Goal: Task Accomplishment & Management: Manage account settings

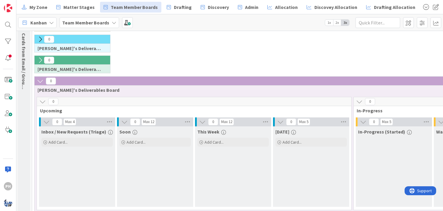
scroll to position [0, 1]
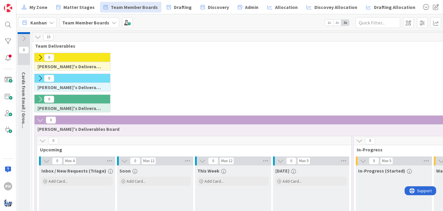
click at [37, 117] on icon at bounding box center [40, 120] width 7 height 7
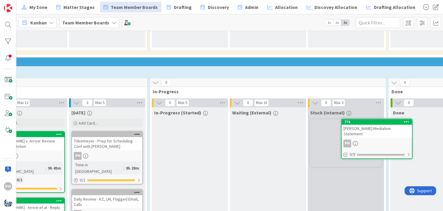
scroll to position [258, 208]
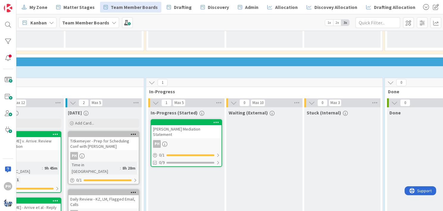
drag, startPoint x: 186, startPoint y: 122, endPoint x: 172, endPoint y: 123, distance: 14.6
click at [172, 140] on div "PH" at bounding box center [186, 144] width 70 height 8
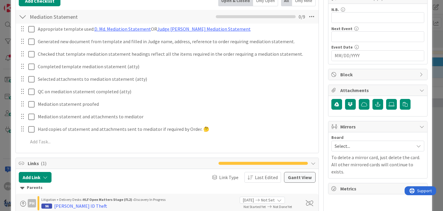
scroll to position [122, 0]
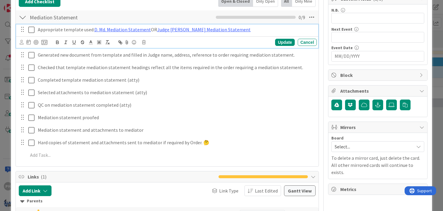
click at [33, 29] on icon at bounding box center [31, 29] width 6 height 7
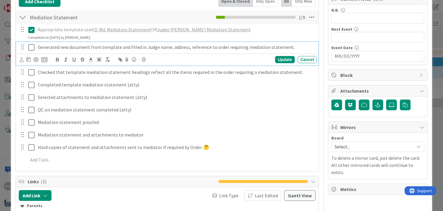
click at [32, 44] on icon at bounding box center [31, 47] width 6 height 7
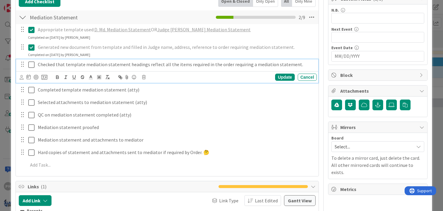
click at [30, 62] on icon at bounding box center [31, 64] width 6 height 7
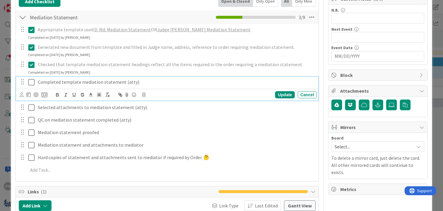
click at [31, 80] on icon at bounding box center [31, 82] width 6 height 7
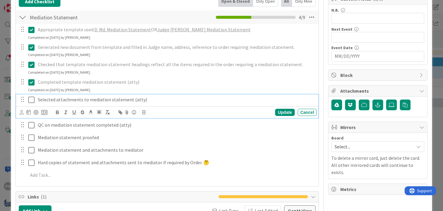
click at [30, 99] on icon at bounding box center [31, 99] width 6 height 7
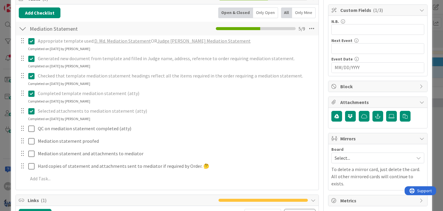
scroll to position [182, 0]
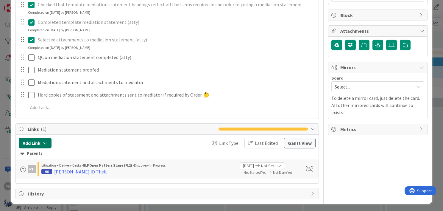
click at [45, 141] on icon "button" at bounding box center [45, 142] width 5 height 5
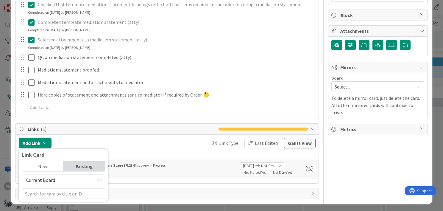
click at [42, 162] on div "New" at bounding box center [42, 166] width 41 height 10
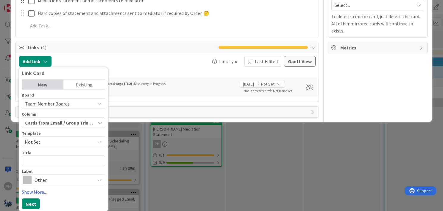
click at [98, 101] on icon at bounding box center [99, 103] width 5 height 5
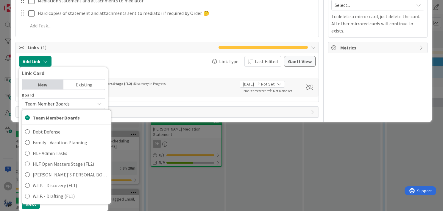
click at [148, 94] on div "PH Litigation + Delivery Desks › HLF Open Matters Stage (FL2) › Discovery In Pr…" at bounding box center [167, 87] width 303 height 19
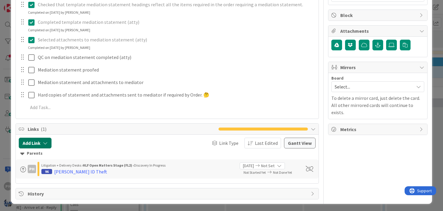
click at [45, 144] on icon "button" at bounding box center [45, 142] width 5 height 5
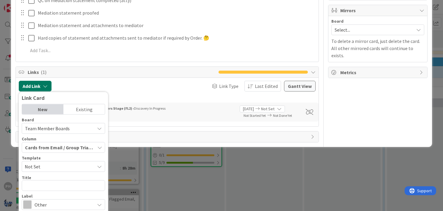
scroll to position [239, 0]
click at [98, 145] on icon "button" at bounding box center [99, 146] width 5 height 5
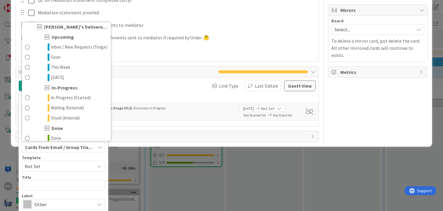
scroll to position [508, 0]
click at [62, 51] on span "Inbox / New Requests (Triage)" at bounding box center [79, 47] width 57 height 7
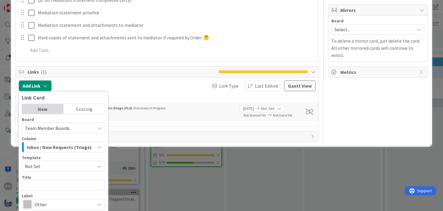
scroll to position [263, 0]
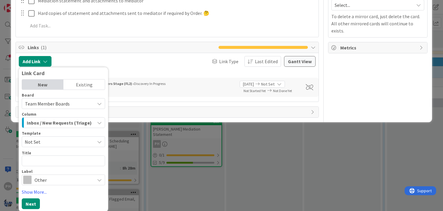
click at [63, 140] on span "Not Set" at bounding box center [57, 141] width 65 height 8
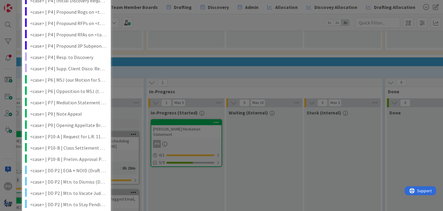
scroll to position [612, 0]
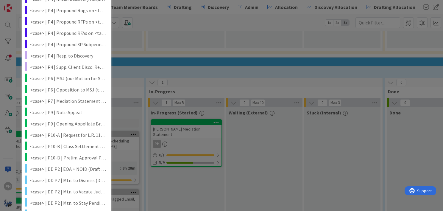
click at [138, 56] on div "ID 776 Team Member Boards In-Progress (Started) Title 33 / 128 [PERSON_NAME] Me…" at bounding box center [221, 105] width 443 height 211
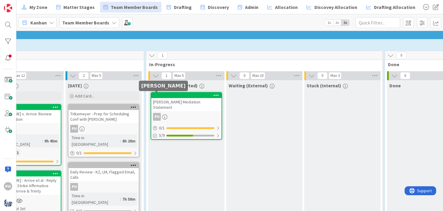
scroll to position [289, 208]
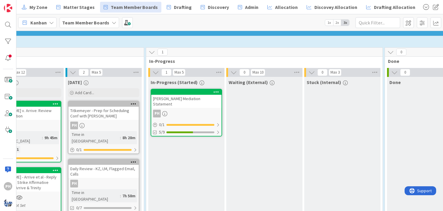
drag, startPoint x: 189, startPoint y: 85, endPoint x: 178, endPoint y: 84, distance: 11.7
click at [178, 95] on div "[PERSON_NAME] Mediation Statement" at bounding box center [186, 101] width 70 height 13
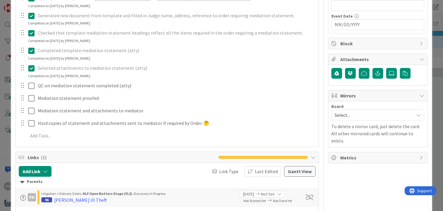
scroll to position [155, 0]
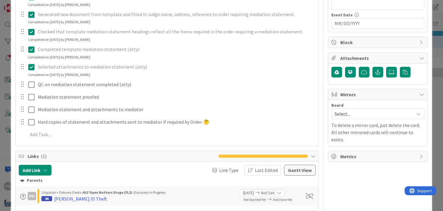
click at [355, 112] on span "Select..." at bounding box center [372, 113] width 76 height 8
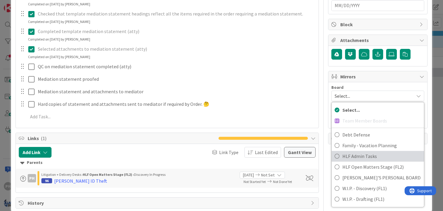
scroll to position [182, 0]
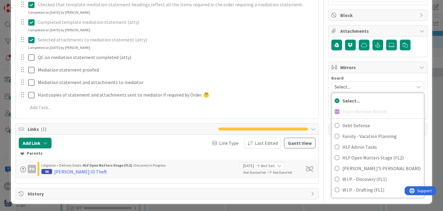
click at [353, 76] on div "Board" at bounding box center [377, 78] width 93 height 4
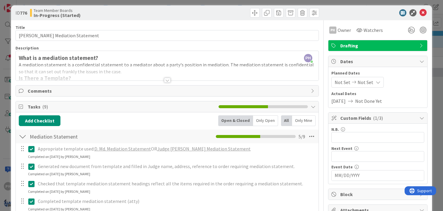
scroll to position [0, 0]
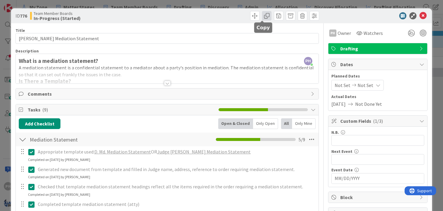
click at [262, 15] on span at bounding box center [267, 16] width 10 height 10
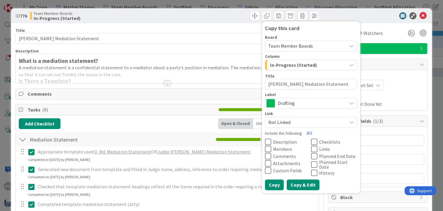
click at [293, 182] on button "Copy & Edit" at bounding box center [302, 184] width 33 height 11
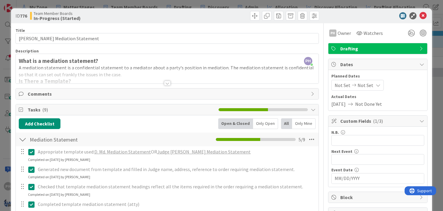
type textarea "x"
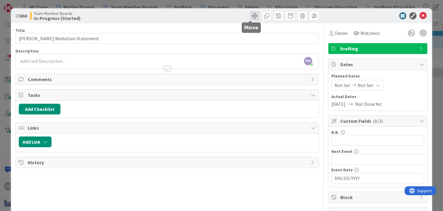
click at [250, 15] on span at bounding box center [255, 16] width 10 height 10
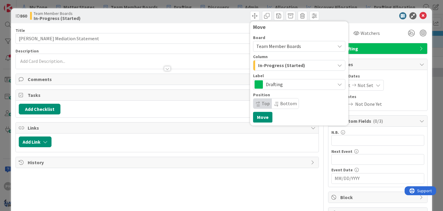
click at [295, 65] on span "In-Progress (Started)" at bounding box center [281, 65] width 47 height 8
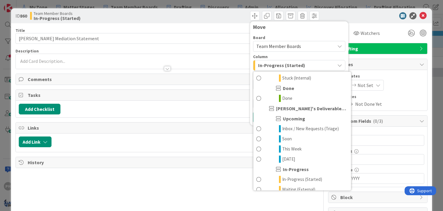
scroll to position [477, 0]
click at [256, 127] on span at bounding box center [258, 128] width 5 height 7
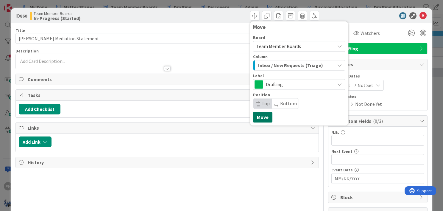
click at [259, 119] on button "Move" at bounding box center [262, 117] width 19 height 11
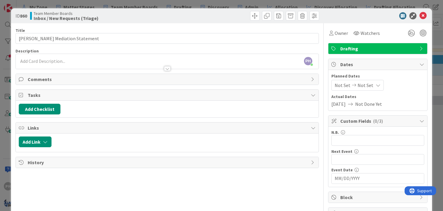
scroll to position [313, 208]
click at [419, 16] on icon at bounding box center [422, 15] width 7 height 7
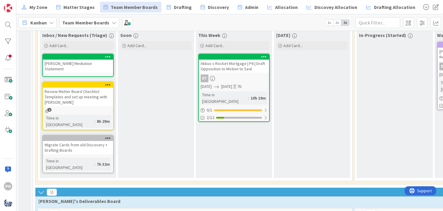
scroll to position [140, 0]
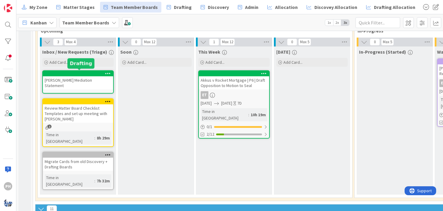
click at [93, 73] on div at bounding box center [80, 73] width 68 height 4
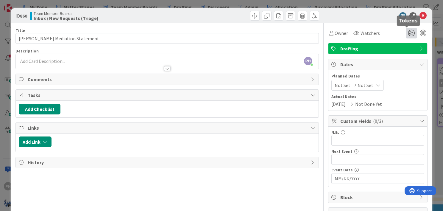
click at [406, 33] on icon at bounding box center [411, 33] width 11 height 11
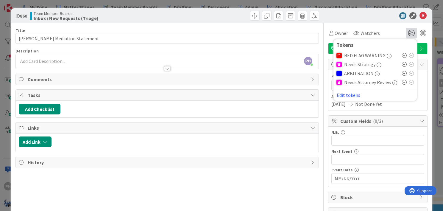
click at [402, 81] on icon at bounding box center [404, 82] width 5 height 5
click at [419, 15] on icon at bounding box center [422, 15] width 7 height 7
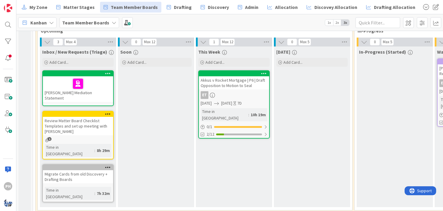
click at [97, 93] on div "[PERSON_NAME] Mediation Statement" at bounding box center [78, 89] width 70 height 26
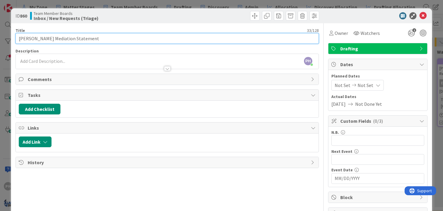
click at [19, 39] on input "[PERSON_NAME] Mediation Statement" at bounding box center [166, 38] width 303 height 11
type input "QC [PERSON_NAME] Mediation Statement"
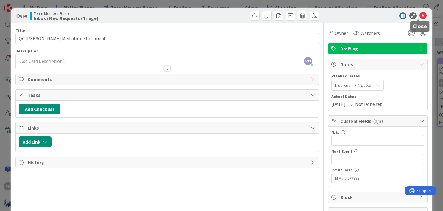
click at [419, 17] on icon at bounding box center [422, 15] width 7 height 7
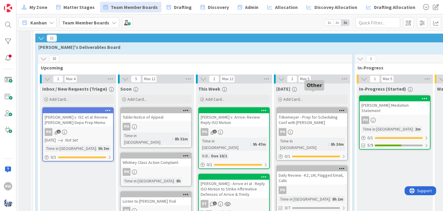
scroll to position [332, 0]
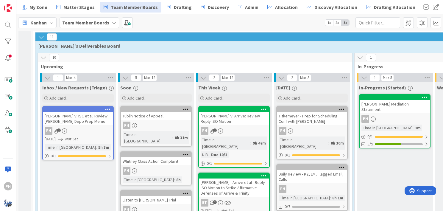
click at [389, 100] on div "[PERSON_NAME] Mediation Statement" at bounding box center [394, 106] width 70 height 13
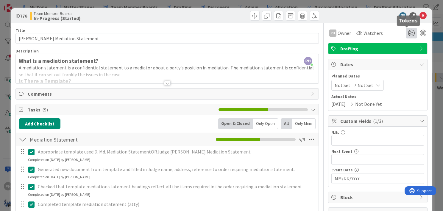
click at [408, 33] on icon at bounding box center [411, 33] width 11 height 11
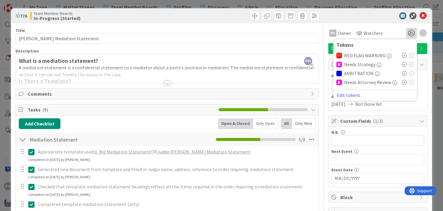
click at [392, 81] on icon "button" at bounding box center [394, 82] width 5 height 5
click at [402, 82] on icon at bounding box center [404, 82] width 5 height 5
click at [420, 14] on icon at bounding box center [422, 15] width 7 height 7
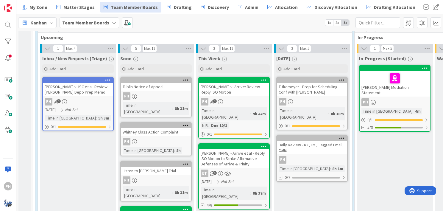
scroll to position [361, 0]
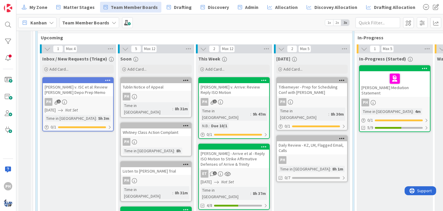
click at [246, 83] on div "[PERSON_NAME] v. Arrive: Review Reply ISO Motion" at bounding box center [234, 89] width 70 height 13
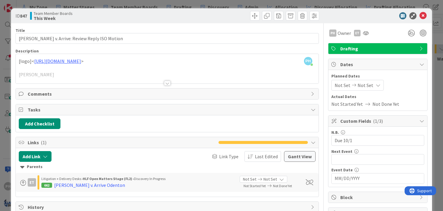
click at [358, 85] on span "Not Set" at bounding box center [365, 85] width 16 height 7
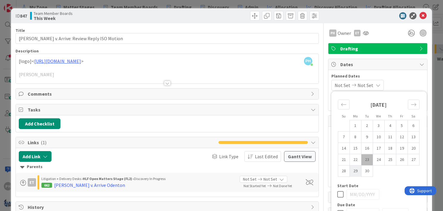
click at [350, 169] on td "29" at bounding box center [355, 170] width 12 height 11
type input "[DATE]"
click at [337, 192] on icon at bounding box center [340, 193] width 6 height 7
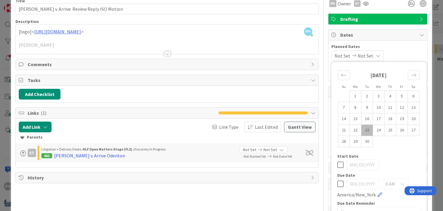
scroll to position [30, 0]
click at [337, 182] on icon at bounding box center [340, 183] width 6 height 7
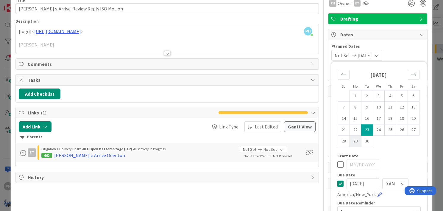
click at [349, 142] on td "29" at bounding box center [355, 140] width 12 height 11
type input "[DATE]"
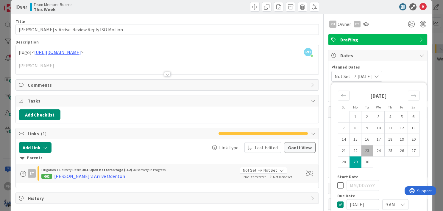
scroll to position [8, 0]
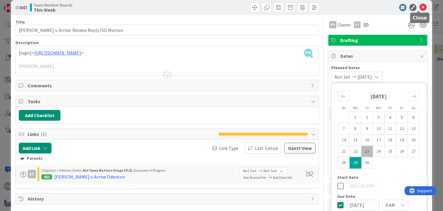
click at [419, 7] on icon at bounding box center [422, 7] width 7 height 7
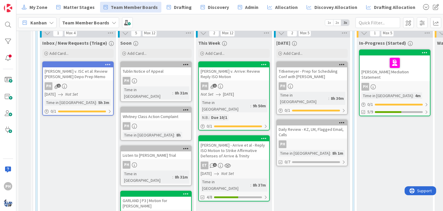
scroll to position [377, 0]
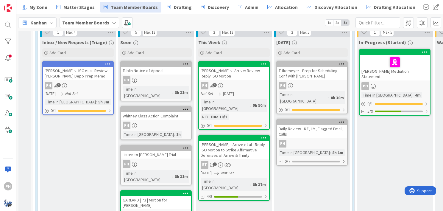
click at [227, 162] on icon at bounding box center [227, 164] width 6 height 5
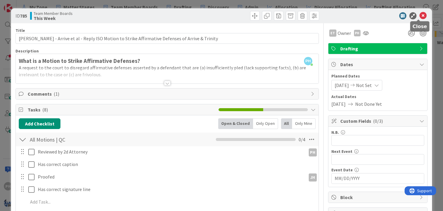
click at [419, 14] on icon at bounding box center [422, 15] width 7 height 7
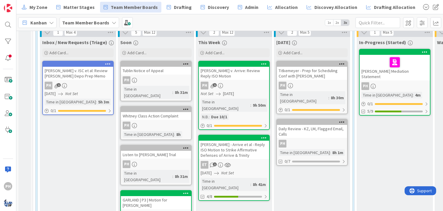
click at [234, 90] on span "[DATE]" at bounding box center [228, 93] width 11 height 6
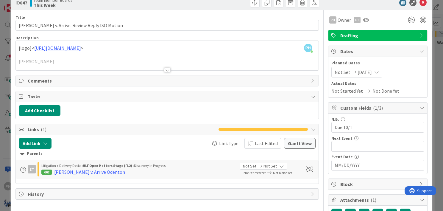
scroll to position [12, 0]
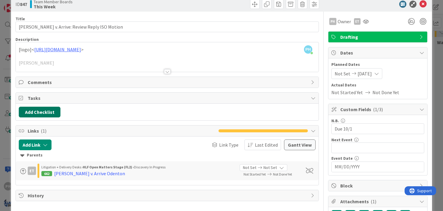
click at [53, 110] on button "Add Checklist" at bounding box center [40, 111] width 42 height 11
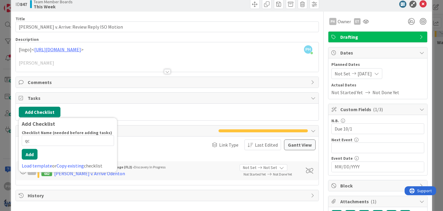
type input "q"
type input "m"
click at [37, 163] on link "Load template" at bounding box center [37, 165] width 30 height 6
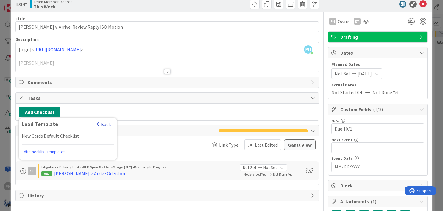
click at [99, 122] on span "button" at bounding box center [98, 124] width 3 height 5
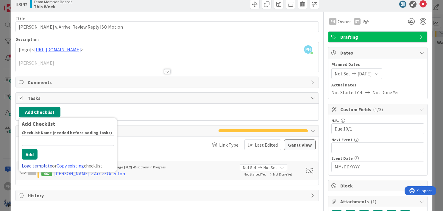
click at [45, 164] on link "Load template" at bounding box center [37, 165] width 30 height 6
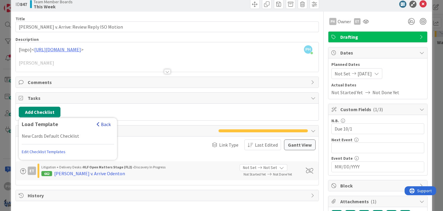
click at [98, 122] on span "button" at bounding box center [98, 124] width 3 height 5
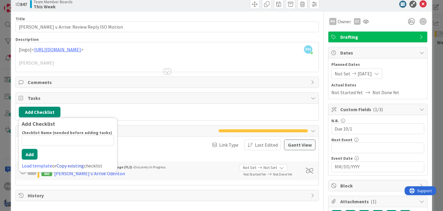
click at [70, 164] on link "Copy existing" at bounding box center [70, 165] width 27 height 6
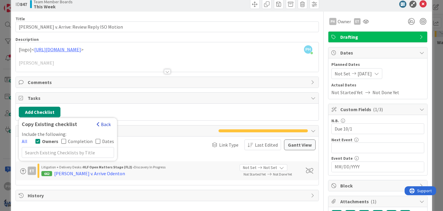
click at [100, 121] on button "Back" at bounding box center [103, 124] width 15 height 7
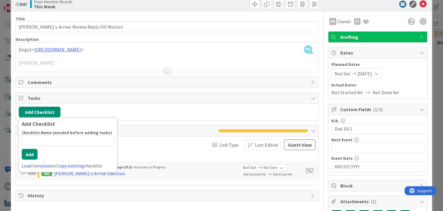
click at [127, 104] on div "Add Checklist Add Checklist Checklist Name (needed before adding tasks) 0 / 64 …" at bounding box center [167, 112] width 303 height 17
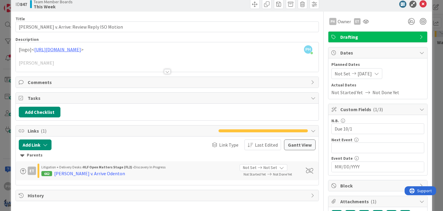
scroll to position [0, 0]
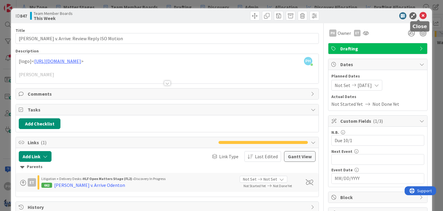
click at [419, 17] on icon at bounding box center [422, 15] width 7 height 7
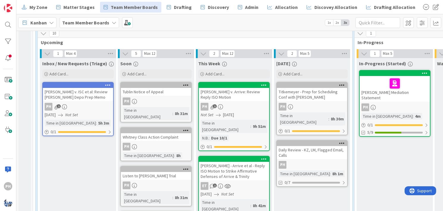
scroll to position [357, 0]
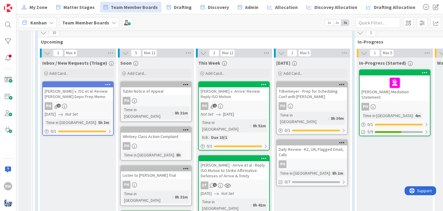
click at [79, 87] on div "[PERSON_NAME] v. ISC et al: Review [PERSON_NAME] Depo Prep Memo" at bounding box center [78, 93] width 70 height 13
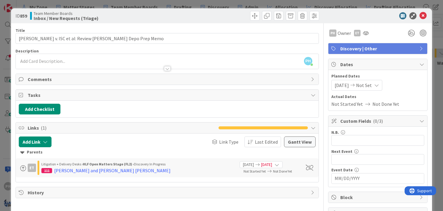
click at [374, 84] on div "[DATE] Not Set" at bounding box center [356, 85] width 51 height 11
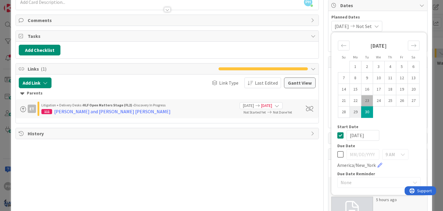
scroll to position [59, 0]
click at [337, 154] on icon at bounding box center [340, 153] width 6 height 7
type input "[DATE]"
click at [337, 134] on icon at bounding box center [340, 134] width 6 height 7
click at [353, 156] on input "[DATE]" at bounding box center [362, 153] width 33 height 11
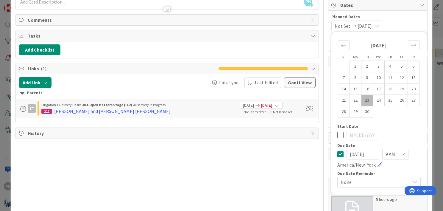
click at [361, 155] on input "[DATE]" at bounding box center [362, 153] width 33 height 11
click at [349, 111] on td "29" at bounding box center [355, 111] width 12 height 11
type input "[DATE]"
click at [337, 135] on icon at bounding box center [340, 134] width 6 height 7
click at [350, 111] on td "29" at bounding box center [355, 111] width 12 height 11
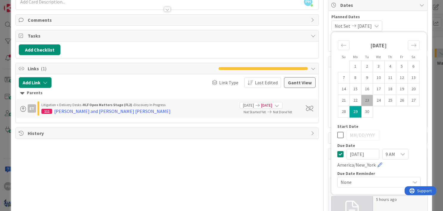
type input "[DATE]"
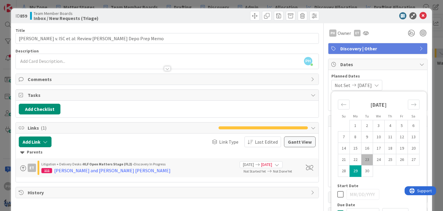
scroll to position [0, 0]
click at [396, 79] on div "Planned Dates Not Set [DATE] Su Mo Tu We Th Fr Sa [DATE] 1 2 3 4 5 6 7 8 9 10 1…" at bounding box center [377, 82] width 93 height 18
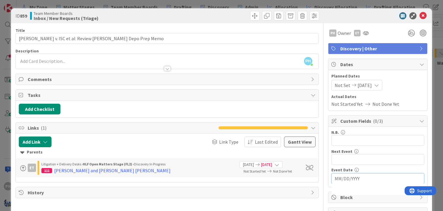
click at [337, 179] on input "MM/DD/YYYY" at bounding box center [377, 178] width 86 height 10
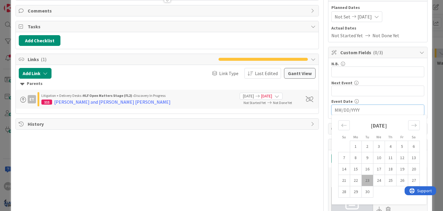
scroll to position [70, 0]
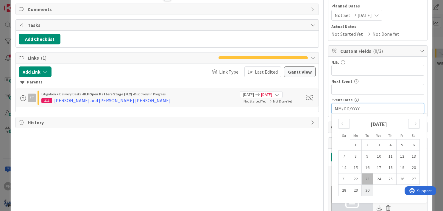
click at [362, 186] on td "30" at bounding box center [367, 189] width 12 height 11
type input "[DATE]"
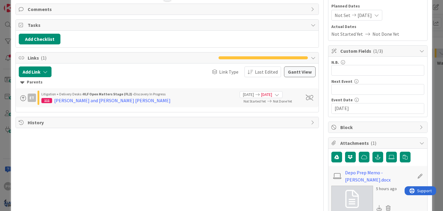
scroll to position [0, 0]
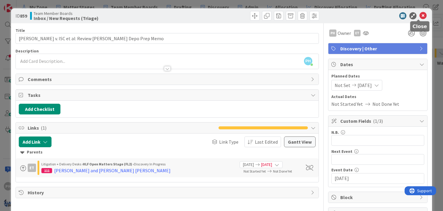
click at [420, 14] on icon at bounding box center [422, 15] width 7 height 7
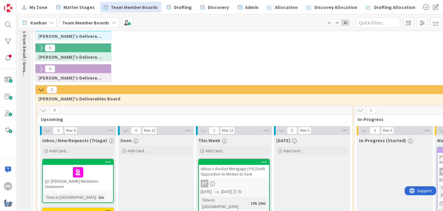
scroll to position [49, 0]
